Goal: Information Seeking & Learning: Learn about a topic

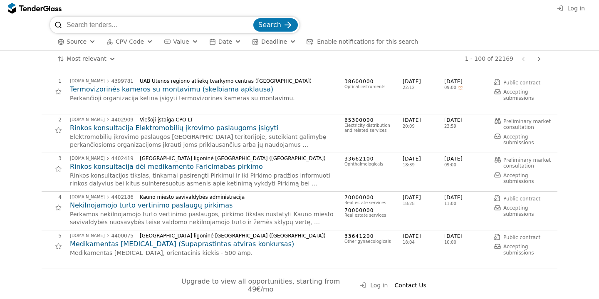
click at [201, 26] on input "search" at bounding box center [159, 25] width 185 height 17
type input "CRM"
click at [285, 23] on div "submit" at bounding box center [288, 25] width 32 height 32
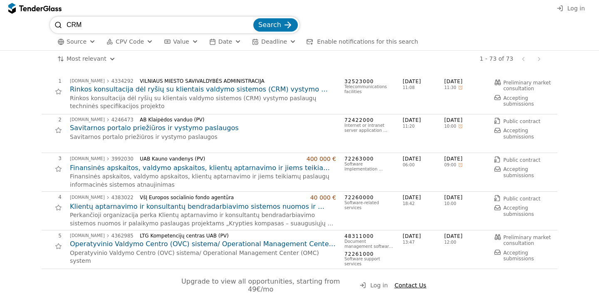
click at [572, 7] on span "Log in" at bounding box center [576, 8] width 17 height 7
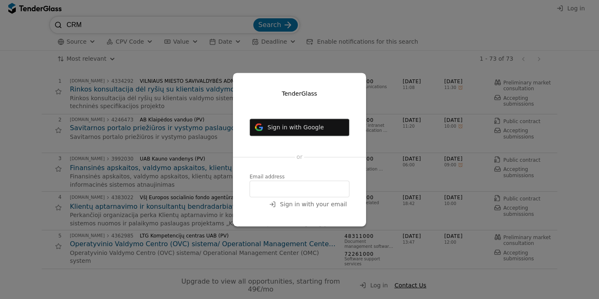
click at [332, 117] on div "Sign in with Google Login with Microsoft" at bounding box center [299, 127] width 133 height 26
click at [324, 129] on button "Sign in with Google" at bounding box center [300, 127] width 100 height 17
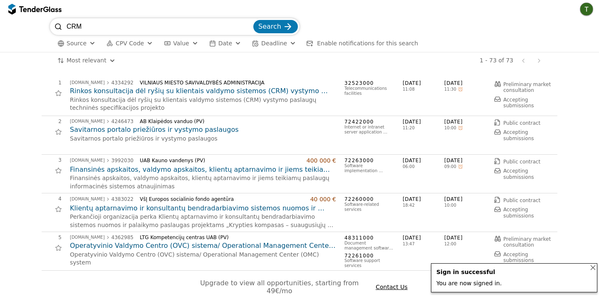
click at [584, 10] on button "button" at bounding box center [586, 8] width 13 height 13
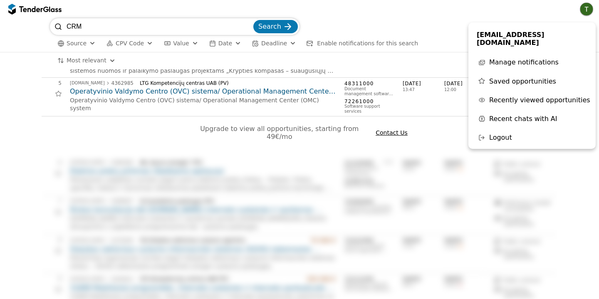
scroll to position [153, 0]
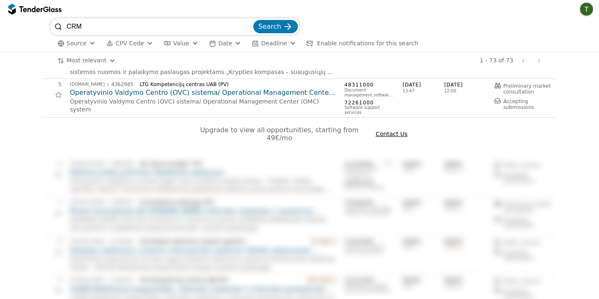
click at [335, 141] on div "Upgrade to view all opportunities, starting from 49€/mo Contact Us" at bounding box center [300, 138] width 516 height 41
click at [339, 135] on div "Upgrade to view all opportunities, starting from 49€/mo Contact Us" at bounding box center [300, 138] width 516 height 41
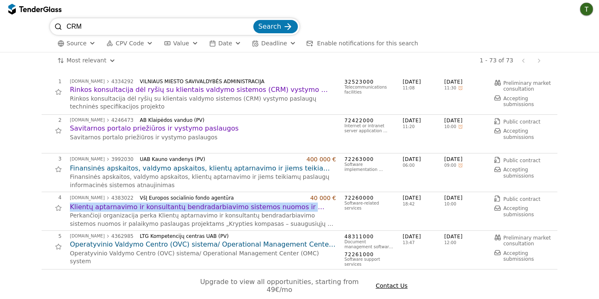
scroll to position [0, 0]
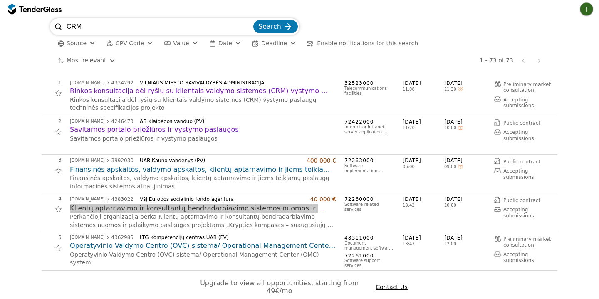
drag, startPoint x: 213, startPoint y: 184, endPoint x: 330, endPoint y: 12, distance: 208.1
click at [0, 0] on div "CRM Search Source CPV Code Type Buyer Value Date Deadline Enable notifications …" at bounding box center [299, 149] width 599 height 299
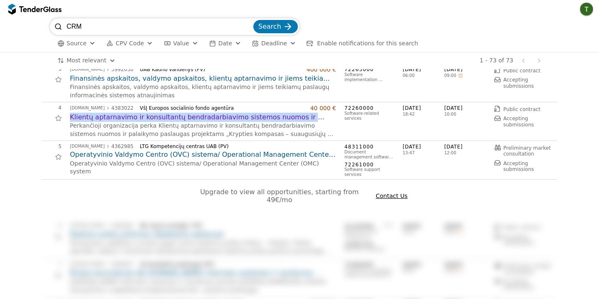
scroll to position [110, 0]
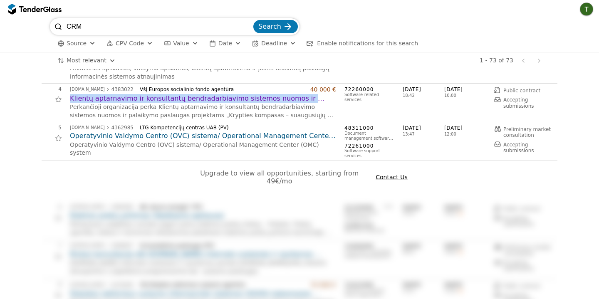
click at [382, 174] on span "Contact Us" at bounding box center [392, 177] width 32 height 7
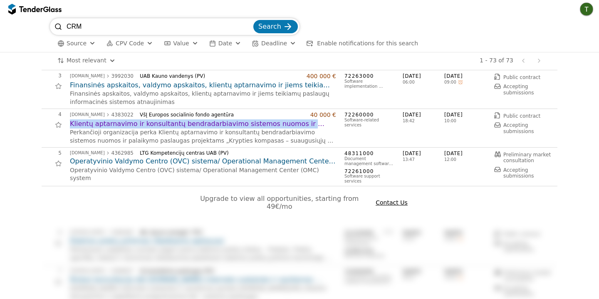
scroll to position [65, 0]
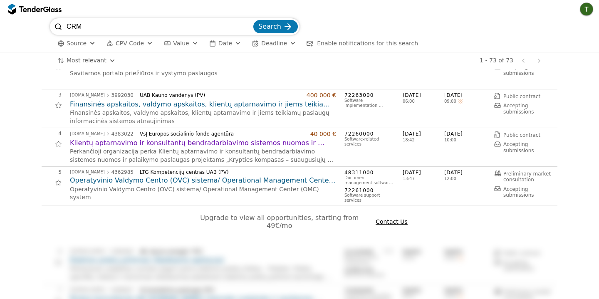
click at [268, 214] on span "Upgrade to view all opportunities, starting from 49€/mo" at bounding box center [280, 222] width 161 height 16
click at [232, 223] on div "Upgrade to view all opportunities, starting from 49€/mo Contact Us" at bounding box center [300, 226] width 516 height 41
click at [395, 218] on span "Contact Us" at bounding box center [392, 221] width 32 height 7
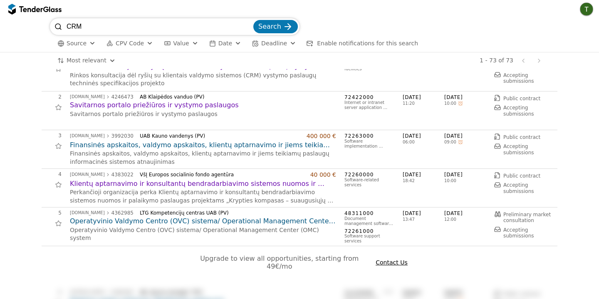
scroll to position [0, 0]
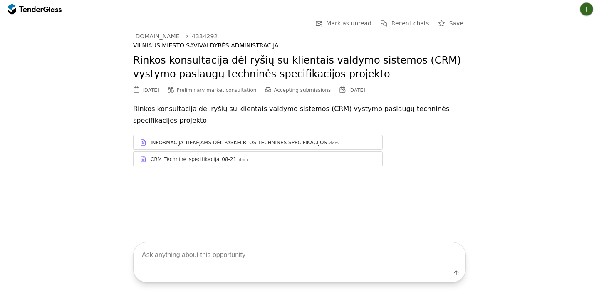
click at [215, 142] on div "INFORMACIJA TIEKĖJAMS DĖL PASKELBTOS TECHNINĖS SPECIFIKACIJOS" at bounding box center [239, 142] width 176 height 7
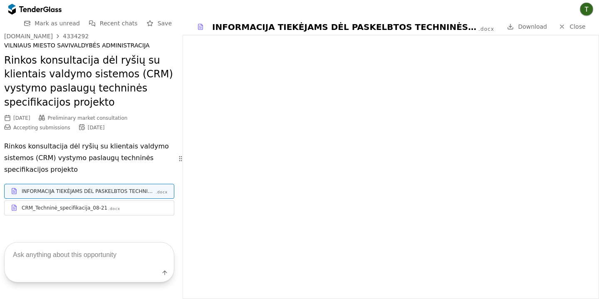
click at [67, 212] on div "CRM_Techninė_specifikacija_08-21 .docx" at bounding box center [89, 208] width 169 height 10
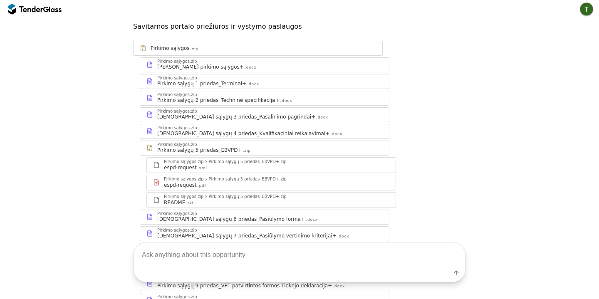
click at [280, 99] on div ".docx" at bounding box center [286, 100] width 12 height 5
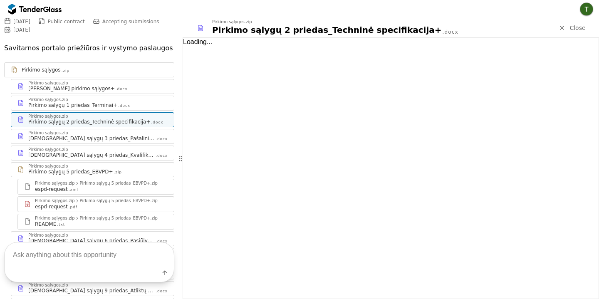
scroll to position [90, 0]
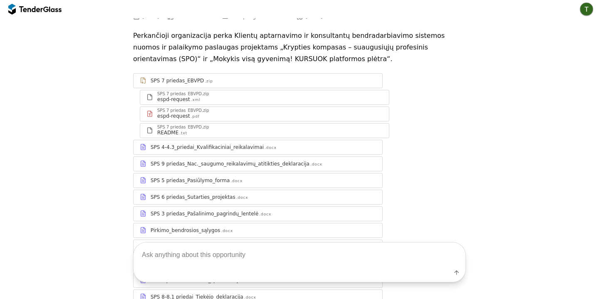
scroll to position [76, 0]
click at [248, 147] on div "SPS 4-4.3_priedai_Kvalifikaciniai_reikalavimai" at bounding box center [207, 146] width 113 height 7
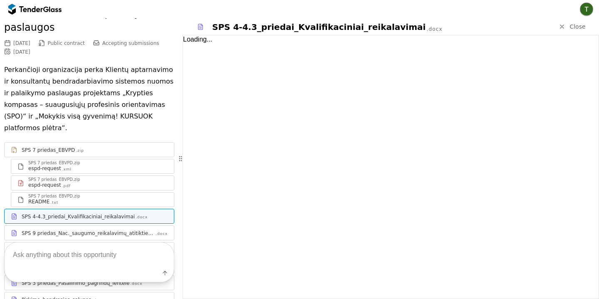
scroll to position [90, 0]
